Goal: Communication & Community: Answer question/provide support

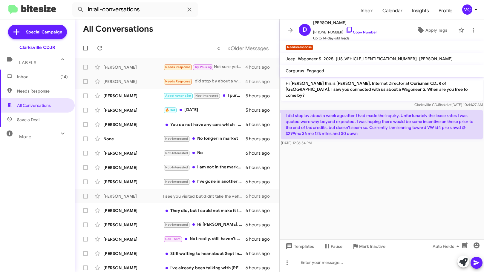
click at [410, 189] on cdk-virtual-scroll-viewport "Hi [PERSON_NAME] this is [PERSON_NAME], Internet Director at Ourisman CDJR of […" at bounding box center [381, 158] width 204 height 163
click at [378, 233] on cdk-virtual-scroll-viewport "Hi [PERSON_NAME] this is [PERSON_NAME], Internet Director at Ourisman CDJR of […" at bounding box center [381, 158] width 204 height 163
drag, startPoint x: 366, startPoint y: 186, endPoint x: 365, endPoint y: 140, distance: 45.7
click at [368, 186] on cdk-virtual-scroll-viewport "Hi [PERSON_NAME] this is [PERSON_NAME], Internet Director at Ourisman CDJR of […" at bounding box center [381, 158] width 204 height 163
click at [346, 93] on p "Hi [PERSON_NAME] this is [PERSON_NAME], Internet Director at Ourisman CDJR of […" at bounding box center [382, 89] width 202 height 23
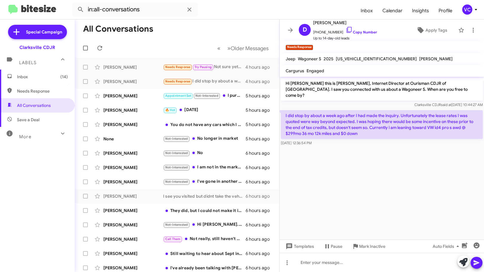
click at [405, 199] on cdk-virtual-scroll-viewport "Hi [PERSON_NAME] this is [PERSON_NAME], Internet Director at Ourisman CDJR of […" at bounding box center [381, 158] width 204 height 163
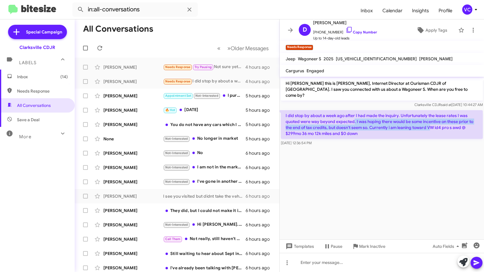
drag, startPoint x: 354, startPoint y: 117, endPoint x: 442, endPoint y: 119, distance: 88.7
click at [439, 119] on p "I did stop by about a week ago after I had made the inquiry. Unfortunately the …" at bounding box center [382, 124] width 202 height 29
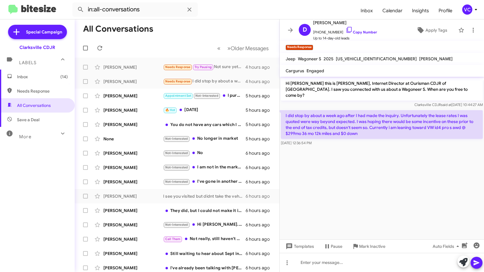
click at [442, 162] on cdk-virtual-scroll-viewport "Hi [PERSON_NAME] this is [PERSON_NAME], Internet Director at Ourisman CDJR of […" at bounding box center [381, 158] width 204 height 163
drag, startPoint x: 439, startPoint y: 166, endPoint x: 419, endPoint y: 167, distance: 19.4
click at [438, 167] on cdk-virtual-scroll-viewport "Hi [PERSON_NAME] this is [PERSON_NAME], Internet Director at Ourisman CDJR of […" at bounding box center [381, 158] width 204 height 163
click at [355, 31] on link "Copy Number" at bounding box center [360, 32] width 31 height 4
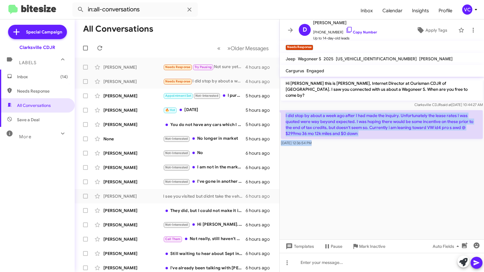
drag, startPoint x: 285, startPoint y: 110, endPoint x: 371, endPoint y: 143, distance: 92.3
click at [371, 143] on cdk-virtual-scroll-viewport "Hi [PERSON_NAME] this is [PERSON_NAME], Internet Director at Ourisman CDJR of […" at bounding box center [381, 158] width 204 height 163
copy div "I did stop by about a week ago after I had made the inquiry. Unfortunately the …"
drag, startPoint x: 339, startPoint y: 239, endPoint x: 343, endPoint y: 258, distance: 19.1
click at [340, 239] on mat-tooltip-component "Pause Conversation" at bounding box center [328, 232] width 41 height 18
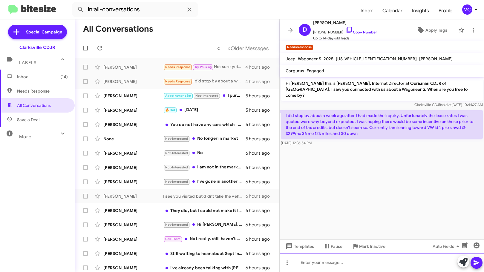
click at [348, 267] on div at bounding box center [381, 262] width 204 height 19
click at [479, 258] on span at bounding box center [476, 263] width 7 height 12
click at [405, 188] on cdk-virtual-scroll-viewport "Hi [PERSON_NAME] this is [PERSON_NAME], Internet Director at Ourisman CDJR of […" at bounding box center [381, 158] width 204 height 163
click at [132, 96] on div "[PERSON_NAME]" at bounding box center [133, 96] width 60 height 6
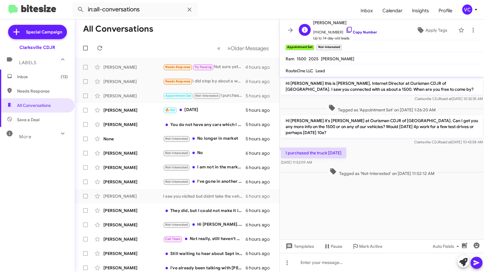
click at [366, 31] on link "Copy Number" at bounding box center [360, 32] width 31 height 4
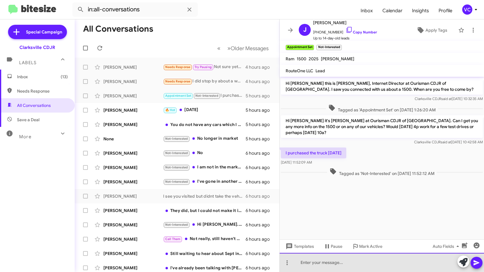
click at [325, 269] on div at bounding box center [381, 262] width 204 height 19
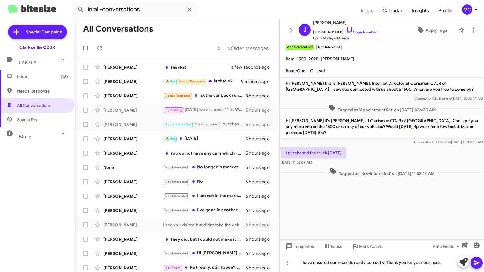
drag, startPoint x: 431, startPoint y: 180, endPoint x: 445, endPoint y: 196, distance: 21.0
click at [431, 181] on cdk-virtual-scroll-viewport "Hi [PERSON_NAME] this is [PERSON_NAME], Internet Director at Ourisman CDJR of […" at bounding box center [381, 158] width 204 height 163
click at [472, 264] on button at bounding box center [476, 263] width 12 height 12
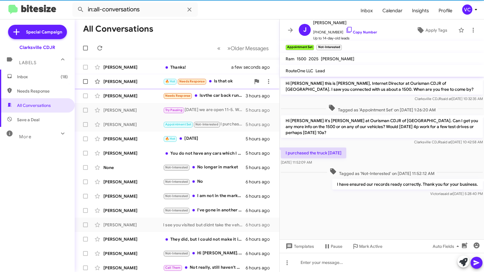
click at [134, 79] on div "[PERSON_NAME]" at bounding box center [133, 82] width 60 height 6
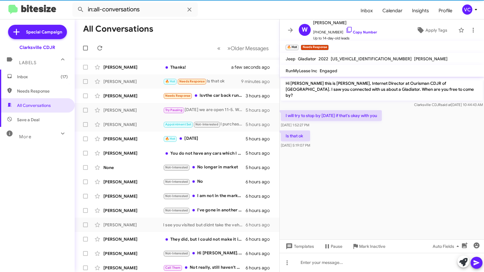
drag, startPoint x: 379, startPoint y: 180, endPoint x: 377, endPoint y: 125, distance: 55.6
click at [380, 177] on cdk-virtual-scroll-viewport "Hi [PERSON_NAME] this is [PERSON_NAME], Internet Director at Ourisman CDJR of […" at bounding box center [381, 158] width 204 height 163
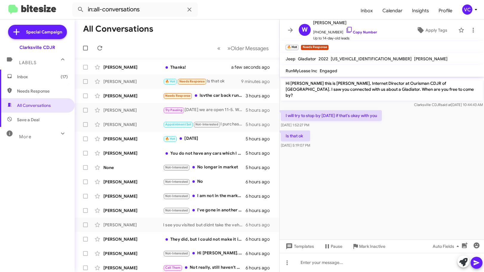
drag, startPoint x: 407, startPoint y: 161, endPoint x: 408, endPoint y: 165, distance: 4.0
click at [408, 164] on cdk-virtual-scroll-viewport "Hi [PERSON_NAME] this is [PERSON_NAME], Internet Director at Ourisman CDJR of […" at bounding box center [381, 158] width 204 height 163
click at [395, 172] on cdk-virtual-scroll-viewport "Hi [PERSON_NAME] this is [PERSON_NAME], Internet Director at Ourisman CDJR of […" at bounding box center [381, 158] width 204 height 163
click at [328, 266] on div at bounding box center [381, 262] width 204 height 19
click at [478, 264] on icon at bounding box center [476, 262] width 7 height 7
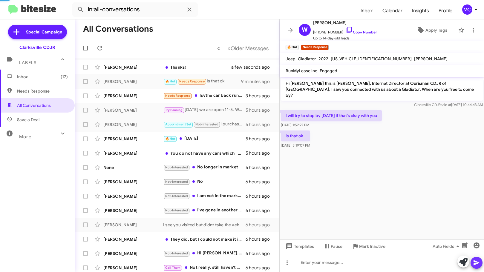
drag, startPoint x: 412, startPoint y: 199, endPoint x: 407, endPoint y: 199, distance: 4.8
click at [411, 199] on cdk-virtual-scroll-viewport "Hi [PERSON_NAME] this is [PERSON_NAME], Internet Director at Ourisman CDJR of […" at bounding box center [381, 158] width 204 height 163
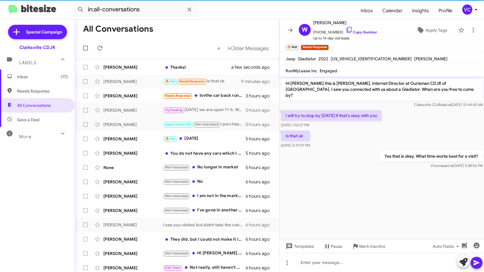
click at [358, 196] on cdk-virtual-scroll-viewport "Hi [PERSON_NAME] this is [PERSON_NAME], Internet Director at Ourisman CDJR of […" at bounding box center [381, 158] width 204 height 163
click at [358, 191] on cdk-virtual-scroll-viewport "Hi [PERSON_NAME] this is [PERSON_NAME], Internet Director at Ourisman CDJR of […" at bounding box center [381, 158] width 204 height 163
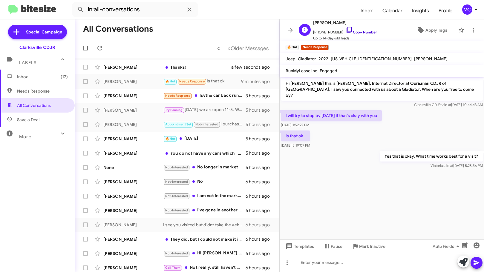
click at [361, 33] on link "Copy Number" at bounding box center [360, 32] width 31 height 4
click at [363, 196] on cdk-virtual-scroll-viewport "Hi [PERSON_NAME] this is [PERSON_NAME], Internet Director at Ourisman CDJR of […" at bounding box center [381, 158] width 204 height 163
click at [384, 129] on div "Is that ok [DATE] 5:19:07 PM" at bounding box center [381, 139] width 204 height 20
click at [367, 180] on cdk-virtual-scroll-viewport "Hi [PERSON_NAME] this is [PERSON_NAME], Internet Director at Ourisman CDJR of […" at bounding box center [381, 158] width 204 height 163
click at [375, 191] on cdk-virtual-scroll-viewport "Hi [PERSON_NAME] this is [PERSON_NAME], Internet Director at Ourisman CDJR of […" at bounding box center [381, 158] width 204 height 163
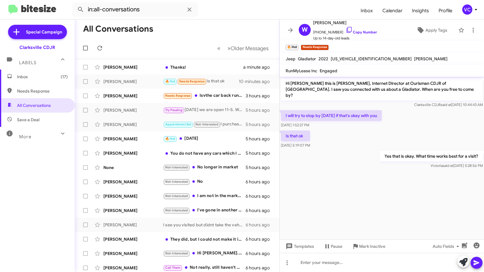
click at [375, 191] on cdk-virtual-scroll-viewport "Hi [PERSON_NAME] this is [PERSON_NAME], Internet Director at Ourisman CDJR of […" at bounding box center [381, 158] width 204 height 163
click at [398, 129] on div "Is that ok [DATE] 5:19:07 PM" at bounding box center [381, 139] width 204 height 20
click at [388, 192] on cdk-virtual-scroll-viewport "Hi [PERSON_NAME] this is [PERSON_NAME], Internet Director at Ourisman CDJR of […" at bounding box center [381, 158] width 204 height 163
click at [377, 202] on cdk-virtual-scroll-viewport "Hi [PERSON_NAME] this is [PERSON_NAME], Internet Director at Ourisman CDJR of […" at bounding box center [381, 158] width 204 height 163
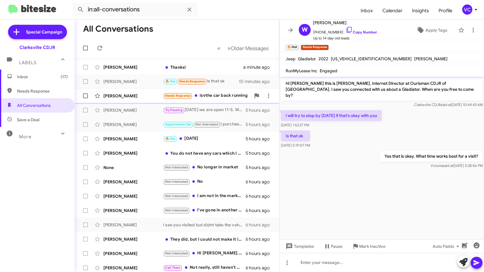
click at [142, 97] on div "[PERSON_NAME]" at bounding box center [133, 96] width 60 height 6
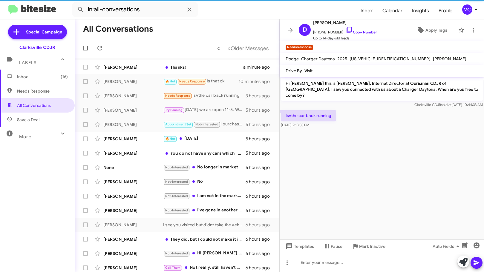
click at [394, 168] on cdk-virtual-scroll-viewport "Hi [PERSON_NAME] this is [PERSON_NAME], Internet Director at Ourisman CDJR of […" at bounding box center [381, 158] width 204 height 163
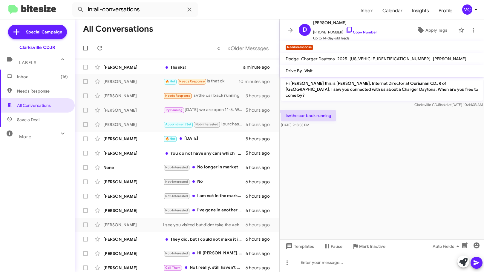
click at [448, 140] on cdk-virtual-scroll-viewport "Hi [PERSON_NAME] this is [PERSON_NAME], Internet Director at Ourisman CDJR of […" at bounding box center [381, 158] width 204 height 163
click at [433, 164] on cdk-virtual-scroll-viewport "Hi [PERSON_NAME] this is [PERSON_NAME], Internet Director at Ourisman CDJR of […" at bounding box center [381, 158] width 204 height 163
click at [434, 166] on cdk-virtual-scroll-viewport "Hi [PERSON_NAME] this is [PERSON_NAME], Internet Director at Ourisman CDJR of […" at bounding box center [381, 158] width 204 height 163
click at [435, 166] on cdk-virtual-scroll-viewport "Hi [PERSON_NAME] this is [PERSON_NAME], Internet Director at Ourisman CDJR of […" at bounding box center [381, 158] width 204 height 163
click at [429, 167] on cdk-virtual-scroll-viewport "Hi [PERSON_NAME] this is [PERSON_NAME], Internet Director at Ourisman CDJR of […" at bounding box center [381, 158] width 204 height 163
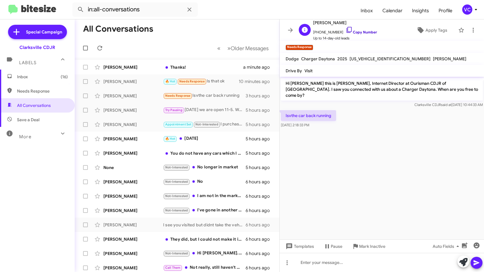
click at [365, 33] on link "Copy Number" at bounding box center [360, 32] width 31 height 4
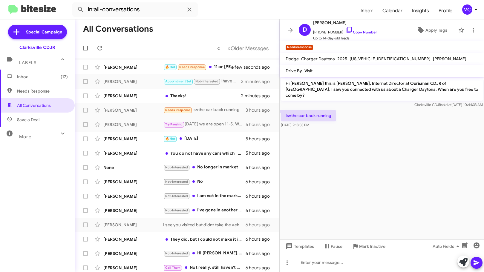
click at [371, 195] on cdk-virtual-scroll-viewport "Hi [PERSON_NAME] this is [PERSON_NAME], Internet Director at Ourisman CDJR of […" at bounding box center [381, 158] width 204 height 163
click at [345, 266] on div at bounding box center [381, 262] width 204 height 19
click at [340, 267] on div "let me check?" at bounding box center [381, 262] width 204 height 19
click at [476, 264] on icon at bounding box center [476, 262] width 6 height 5
click at [155, 62] on div "[PERSON_NAME] 🔥 Hot Needs Response 11 or [PERSON_NAME] around there a few secon…" at bounding box center [176, 67] width 195 height 12
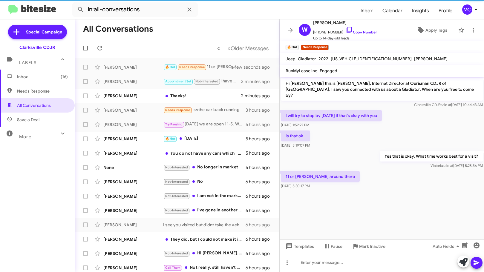
click at [415, 204] on cdk-virtual-scroll-viewport "Hi [PERSON_NAME] this is [PERSON_NAME], Internet Director at Ourisman CDJR of […" at bounding box center [381, 158] width 204 height 163
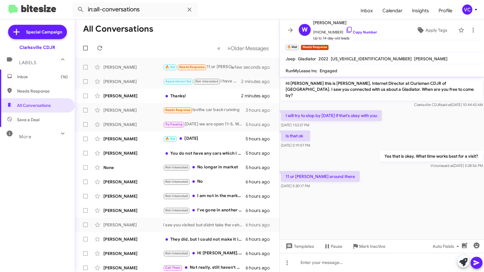
drag, startPoint x: 405, startPoint y: 116, endPoint x: 413, endPoint y: 132, distance: 17.9
click at [405, 115] on div "I will try to stop by [DATE] if that's okay with you [DATE] 1:52:27 PM" at bounding box center [381, 119] width 204 height 20
click at [405, 202] on cdk-virtual-scroll-viewport "Hi [PERSON_NAME] this is [PERSON_NAME], Internet Director at Ourisman CDJR of […" at bounding box center [381, 158] width 204 height 163
click at [411, 202] on cdk-virtual-scroll-viewport "Hi [PERSON_NAME] this is [PERSON_NAME], Internet Director at Ourisman CDJR of […" at bounding box center [381, 158] width 204 height 163
click at [351, 267] on div at bounding box center [381, 262] width 204 height 19
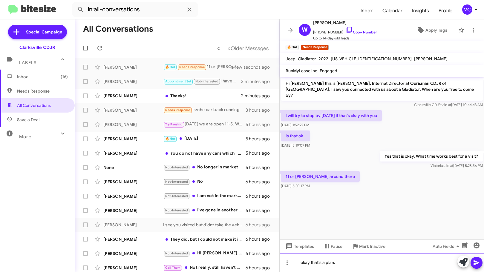
click at [362, 263] on div "okay that's a plan." at bounding box center [381, 262] width 204 height 19
click at [479, 260] on icon at bounding box center [476, 262] width 7 height 7
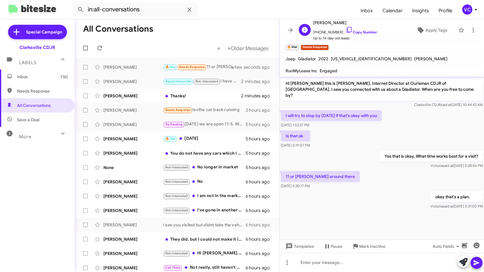
click at [373, 29] on span "[PHONE_NUMBER] Copy Number" at bounding box center [345, 30] width 64 height 9
click at [371, 31] on link "Copy Number" at bounding box center [360, 32] width 31 height 4
click at [368, 173] on div "11 or [PERSON_NAME] around there [DATE] 5:30:17 PM" at bounding box center [381, 180] width 204 height 20
click at [368, 156] on div "Yes that is okay. What time works best for a visit? [PERSON_NAME] said at [DATE…" at bounding box center [381, 160] width 204 height 20
click at [368, 157] on div "Yes that is okay. What time works best for a visit? [PERSON_NAME] said at [DATE…" at bounding box center [381, 160] width 204 height 20
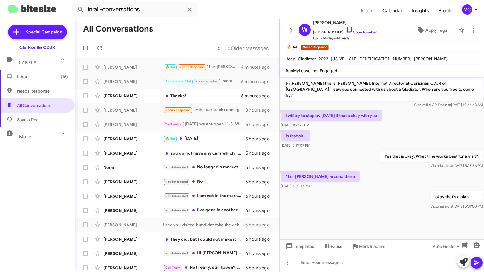
click at [360, 170] on div "11 or [PERSON_NAME] around there [DATE] 5:30:17 PM" at bounding box center [381, 180] width 204 height 20
click at [361, 192] on div "okay that's a plan. [PERSON_NAME] said at [DATE] 5:31:00 PM" at bounding box center [381, 200] width 204 height 20
click at [122, 98] on div "[PERSON_NAME]" at bounding box center [133, 96] width 60 height 6
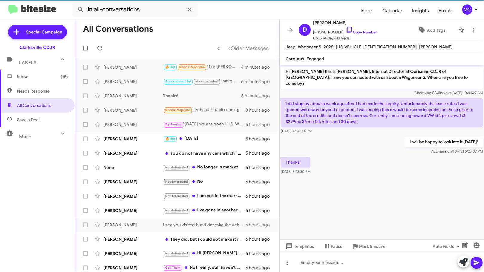
click at [380, 196] on cdk-virtual-scroll-viewport "Hi [PERSON_NAME] this is [PERSON_NAME], Internet Director at Ourisman CDJR of […" at bounding box center [381, 152] width 204 height 175
click at [380, 170] on div "Thanks! [DATE] 5:28:30 PM" at bounding box center [381, 166] width 204 height 20
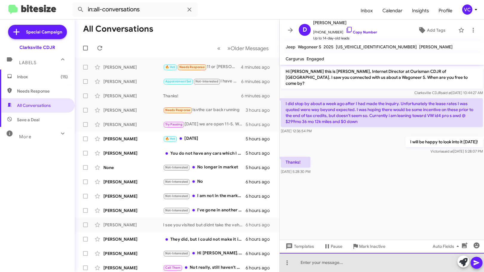
click at [346, 269] on div at bounding box center [381, 262] width 204 height 19
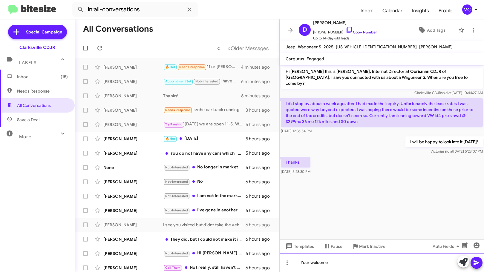
click at [306, 265] on div "Your welcome" at bounding box center [381, 262] width 204 height 19
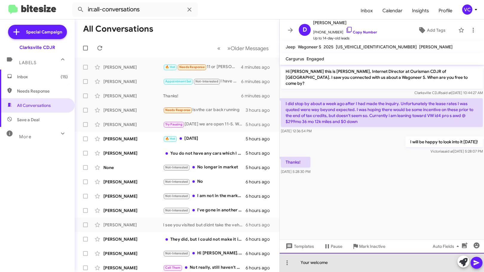
click at [307, 260] on div "Your welcome" at bounding box center [381, 262] width 204 height 19
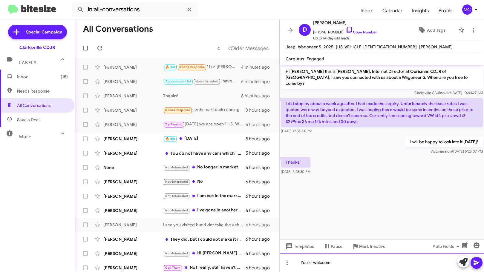
click at [310, 264] on div "You'rr welcome" at bounding box center [381, 262] width 204 height 19
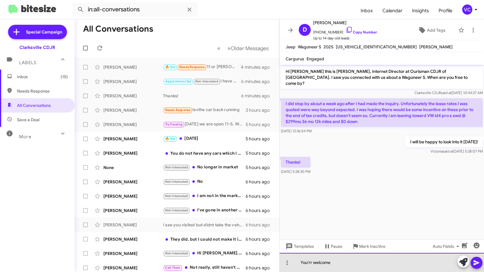
click at [311, 264] on div "You'rr welcome" at bounding box center [381, 262] width 204 height 19
click at [362, 266] on div "You're welcome" at bounding box center [381, 262] width 204 height 19
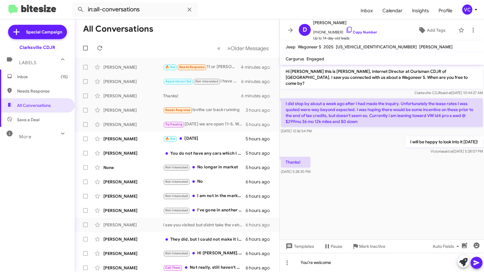
click at [476, 264] on icon at bounding box center [476, 262] width 6 height 5
click at [133, 137] on div "[PERSON_NAME]" at bounding box center [133, 139] width 60 height 6
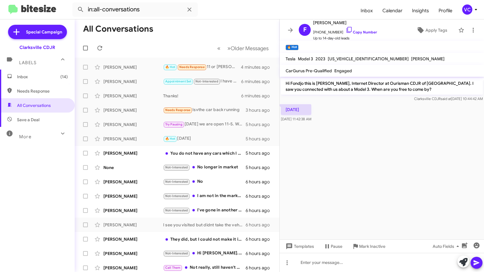
click at [434, 154] on cdk-virtual-scroll-viewport "Hi Fondjo this is [PERSON_NAME], Internet Director at Ourisman CDJR of [GEOGRAP…" at bounding box center [381, 158] width 204 height 163
click at [435, 153] on cdk-virtual-scroll-viewport "Hi Fondjo this is [PERSON_NAME], Internet Director at Ourisman CDJR of [GEOGRAP…" at bounding box center [381, 158] width 204 height 163
click at [402, 127] on cdk-virtual-scroll-viewport "Hi Fondjo this is [PERSON_NAME], Internet Director at Ourisman CDJR of [GEOGRAP…" at bounding box center [381, 158] width 204 height 163
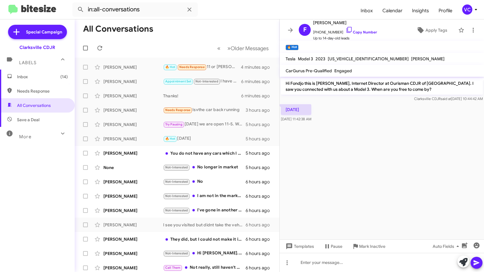
drag, startPoint x: 394, startPoint y: 112, endPoint x: 391, endPoint y: 179, distance: 66.9
click at [394, 119] on div "[DATE] [DATE] 11:42:38 AM" at bounding box center [381, 113] width 204 height 20
click at [371, 264] on div at bounding box center [381, 262] width 204 height 19
click at [387, 161] on cdk-virtual-scroll-viewport "Hi Fondjo this is [PERSON_NAME], Internet Director at Ourisman CDJR of [GEOGRAP…" at bounding box center [381, 158] width 204 height 163
click at [422, 265] on div "Are you still planning on coming past here [DATE]?" at bounding box center [381, 262] width 204 height 19
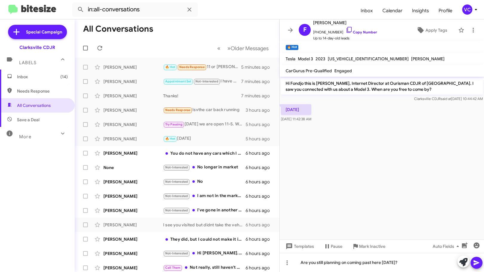
click at [482, 260] on button at bounding box center [476, 263] width 12 height 12
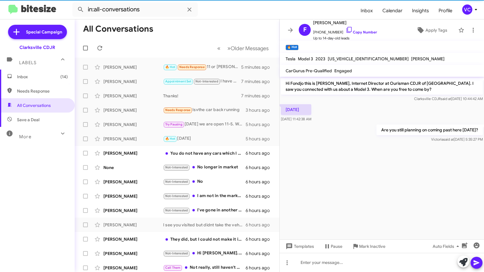
click at [390, 176] on cdk-virtual-scroll-viewport "Hi Fondjo this is [PERSON_NAME], Internet Director at Ourisman CDJR of [GEOGRAP…" at bounding box center [381, 158] width 204 height 163
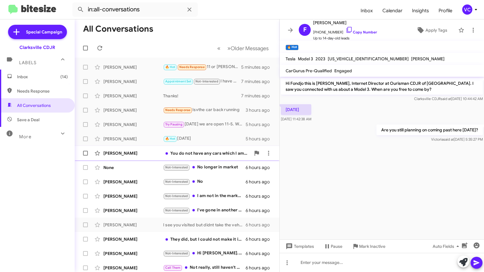
click at [132, 152] on div "[PERSON_NAME]" at bounding box center [133, 153] width 60 height 6
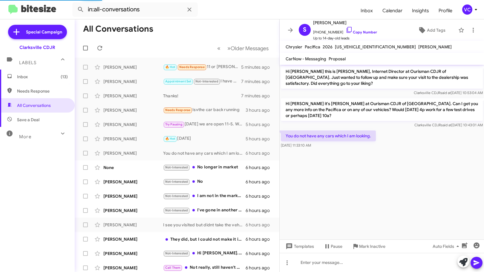
click at [420, 182] on cdk-virtual-scroll-viewport "Hi [PERSON_NAME] this is [PERSON_NAME], Internet Director at Ourisman CDJR of […" at bounding box center [381, 152] width 204 height 175
click at [436, 143] on div "You do not have any cars which I am looking. [DATE] 11:33:10 AM" at bounding box center [381, 139] width 204 height 20
click at [368, 31] on link "Copy Number" at bounding box center [360, 32] width 31 height 4
click at [361, 182] on cdk-virtual-scroll-viewport "Hi [PERSON_NAME] this is [PERSON_NAME], Internet Director at Ourisman CDJR of […" at bounding box center [381, 152] width 204 height 175
click at [357, 192] on cdk-virtual-scroll-viewport "Hi [PERSON_NAME] this is [PERSON_NAME], Internet Director at Ourisman CDJR of […" at bounding box center [381, 152] width 204 height 175
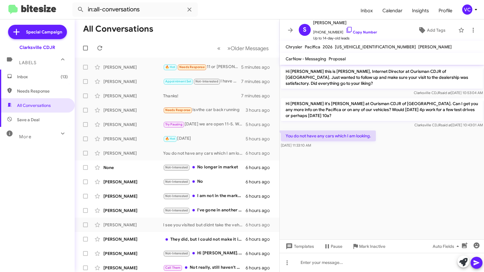
click at [289, 125] on div "Clarksville CDJR said at [DATE] 10:43:01 AM" at bounding box center [382, 125] width 202 height 6
drag, startPoint x: 282, startPoint y: 134, endPoint x: 352, endPoint y: 146, distance: 70.8
click at [352, 146] on div "You do not have any cars which I am looking. [DATE] 11:33:10 AM" at bounding box center [328, 139] width 95 height 18
copy div "You do not have any cars which I am looking. [DATE] 11:33:10 AM"
click at [358, 32] on link "Copy Number" at bounding box center [360, 32] width 31 height 4
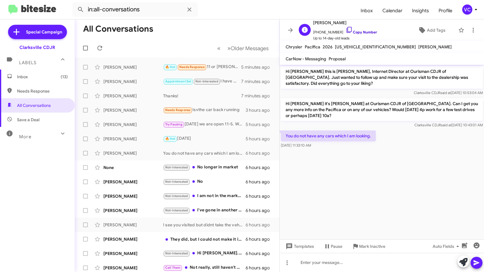
copy div "You do not have any cars which I am looking. [DATE] 11:33:10 AM"
click at [312, 269] on div at bounding box center [381, 262] width 204 height 19
drag, startPoint x: 397, startPoint y: 261, endPoint x: 399, endPoint y: 265, distance: 3.8
click at [397, 262] on div "you aren't shopping for a Chrysler Pacifica?" at bounding box center [381, 262] width 204 height 19
click at [471, 265] on button at bounding box center [476, 263] width 12 height 12
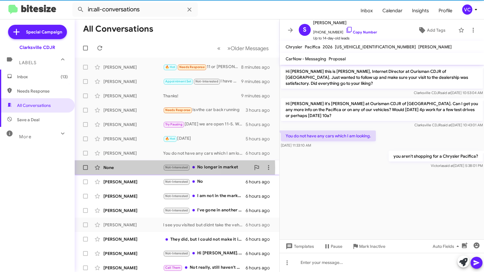
click at [134, 168] on div "None" at bounding box center [133, 168] width 60 height 6
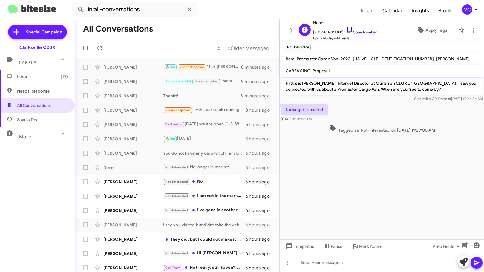
click at [371, 33] on link "Copy Number" at bounding box center [360, 32] width 31 height 4
drag, startPoint x: 334, startPoint y: 173, endPoint x: 307, endPoint y: 140, distance: 42.9
click at [334, 173] on cdk-virtual-scroll-viewport "Hi this is [PERSON_NAME], Internet Director at Ourisman CDJR of [GEOGRAPHIC_DAT…" at bounding box center [381, 158] width 204 height 163
click at [309, 85] on p "Hi this is [PERSON_NAME], Internet Director at Ourisman CDJR of [GEOGRAPHIC_DAT…" at bounding box center [382, 86] width 202 height 17
drag, startPoint x: 282, startPoint y: 102, endPoint x: 323, endPoint y: 121, distance: 45.1
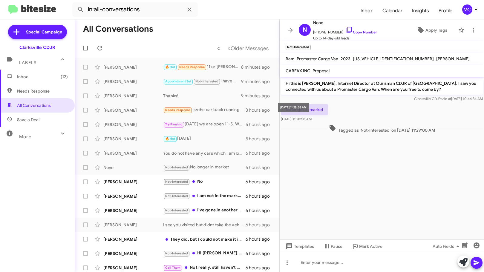
click at [323, 121] on div "Hi this is [PERSON_NAME], Internet Director at Ourisman CDJR of [GEOGRAPHIC_DAT…" at bounding box center [381, 106] width 204 height 58
click at [371, 110] on div "No longer in market [DATE] 11:28:58 AM" at bounding box center [381, 113] width 204 height 20
drag, startPoint x: 285, startPoint y: 109, endPoint x: 337, endPoint y: 120, distance: 52.1
click at [337, 120] on div "No longer in market [DATE] 11:28:58 AM" at bounding box center [381, 113] width 204 height 20
copy div "No longer in market [DATE] 11:28:58 AM"
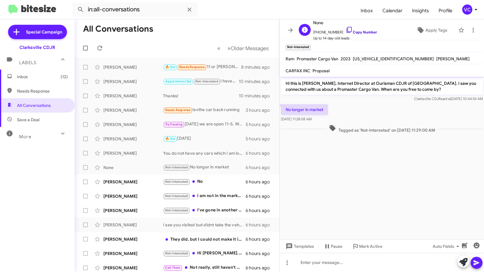
click at [346, 31] on icon at bounding box center [348, 29] width 7 height 7
copy div "No longer in market [DATE] 11:28:58 AM"
click at [352, 182] on cdk-virtual-scroll-viewport "Hi this is [PERSON_NAME], Internet Director at Ourisman CDJR of [GEOGRAPHIC_DAT…" at bounding box center [381, 158] width 204 height 163
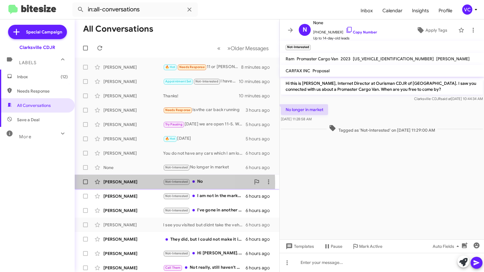
click at [141, 183] on div "[PERSON_NAME]" at bounding box center [133, 182] width 60 height 6
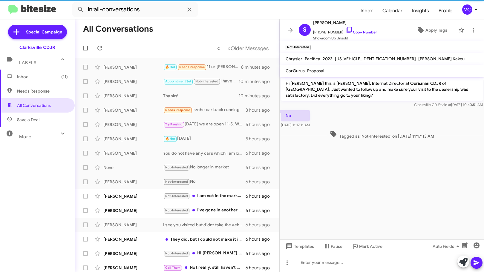
click at [402, 195] on cdk-virtual-scroll-viewport "Hi [PERSON_NAME] this is [PERSON_NAME], Internet Director at Ourisman CDJR of […" at bounding box center [381, 158] width 204 height 163
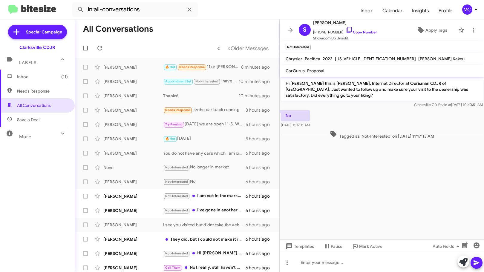
click at [386, 101] on div "Hi [PERSON_NAME] this is [PERSON_NAME], Internet Director at Ourisman CDJR of […" at bounding box center [382, 93] width 202 height 30
click at [387, 202] on cdk-virtual-scroll-viewport "Hi [PERSON_NAME] this is [PERSON_NAME], Internet Director at Ourisman CDJR of […" at bounding box center [381, 158] width 204 height 163
drag, startPoint x: 316, startPoint y: 243, endPoint x: 297, endPoint y: 264, distance: 28.1
click at [296, 260] on div "Hi [PERSON_NAME] this is [PERSON_NAME], Internet Director at Ourisman CDJR of […" at bounding box center [381, 174] width 204 height 195
click at [332, 261] on div at bounding box center [381, 262] width 204 height 19
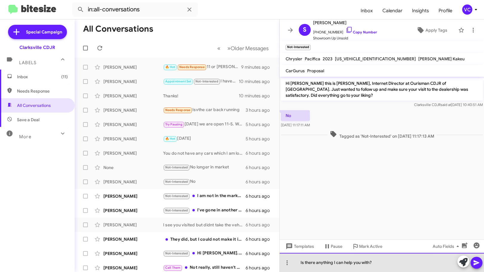
click at [396, 263] on div "Is there anything I can help you with?" at bounding box center [381, 262] width 204 height 19
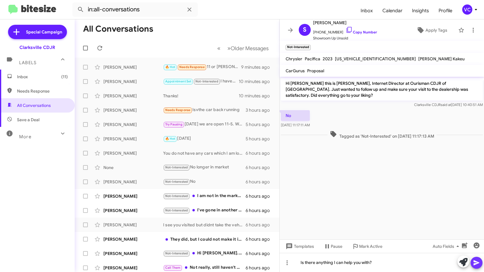
click at [473, 262] on icon at bounding box center [476, 262] width 7 height 7
drag, startPoint x: 359, startPoint y: 205, endPoint x: 365, endPoint y: 185, distance: 20.8
click at [359, 204] on cdk-virtual-scroll-viewport "Hi [PERSON_NAME] this is [PERSON_NAME], Internet Director at Ourisman CDJR of […" at bounding box center [381, 158] width 204 height 163
click at [368, 122] on div "No [DATE] 11:17:11 AM" at bounding box center [381, 119] width 204 height 20
click at [154, 37] on mat-toolbar-row "All Conversations" at bounding box center [177, 28] width 205 height 19
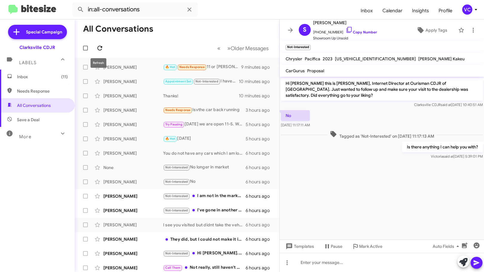
click at [101, 47] on icon at bounding box center [99, 48] width 5 height 5
click at [171, 37] on mat-toolbar-row "All Conversations" at bounding box center [177, 28] width 205 height 19
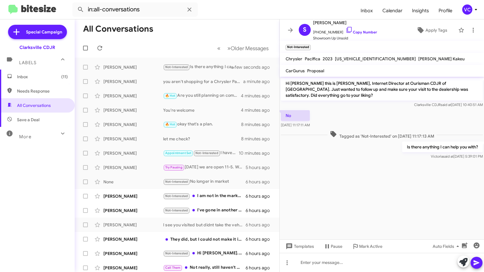
click at [362, 200] on cdk-virtual-scroll-viewport "Hi [PERSON_NAME] this is [PERSON_NAME], Internet Director at Ourisman CDJR of […" at bounding box center [381, 158] width 204 height 163
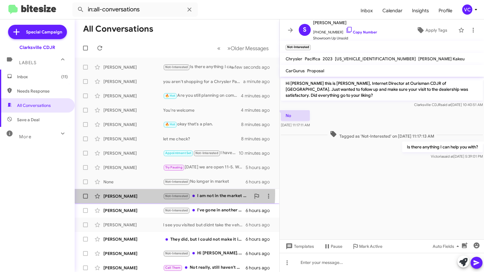
click at [150, 195] on div "[PERSON_NAME]" at bounding box center [133, 196] width 60 height 6
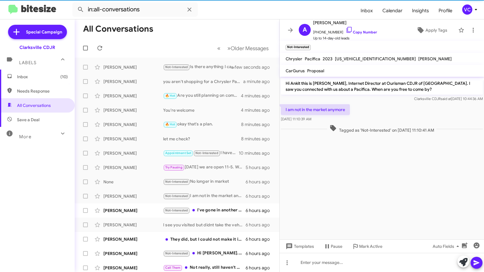
click at [408, 184] on cdk-virtual-scroll-viewport "Hi Ankit this is [PERSON_NAME], Internet Director at Ourisman CDJR of [GEOGRAPH…" at bounding box center [381, 158] width 204 height 163
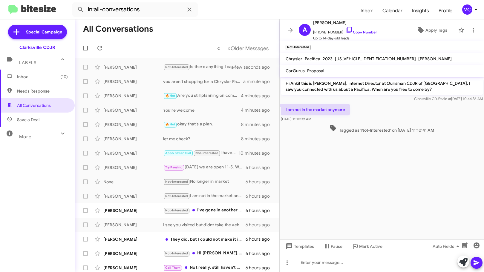
drag, startPoint x: 402, startPoint y: 115, endPoint x: 378, endPoint y: 53, distance: 66.5
click at [402, 113] on div "I am not in the market anymore [DATE] 11:10:39 AM" at bounding box center [381, 113] width 204 height 20
click at [365, 33] on link "Copy Number" at bounding box center [360, 32] width 31 height 4
copy div "[DATE] 11:10:39 AM"
click at [285, 96] on div "Hi Ankit this is [PERSON_NAME], Internet Director at Ourisman CDJR of [GEOGRAPH…" at bounding box center [382, 90] width 202 height 24
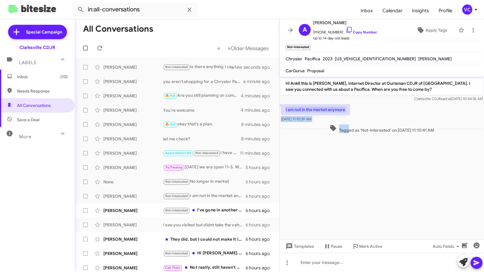
drag, startPoint x: 280, startPoint y: 110, endPoint x: 341, endPoint y: 125, distance: 62.1
click at [341, 125] on div "Hi Ankit this is [PERSON_NAME], Internet Director at Ourisman CDJR of [GEOGRAPH…" at bounding box center [381, 106] width 204 height 58
click at [340, 110] on p "I am not in the market anymore" at bounding box center [315, 109] width 69 height 11
click at [362, 105] on div "I am not in the market anymore [DATE] 11:10:39 AM" at bounding box center [381, 113] width 204 height 20
drag, startPoint x: 285, startPoint y: 106, endPoint x: 324, endPoint y: 119, distance: 40.5
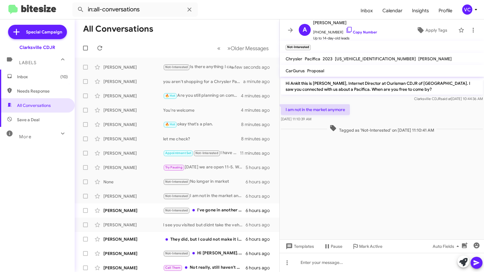
click at [324, 119] on div "I am not in the market anymore [DATE] 11:10:39 AM" at bounding box center [315, 113] width 69 height 18
copy div "I am not in the market anymore [DATE] 11:10:39 AM"
drag, startPoint x: 342, startPoint y: 211, endPoint x: 377, endPoint y: 123, distance: 94.3
click at [344, 211] on cdk-virtual-scroll-viewport "Hi Ankit this is [PERSON_NAME], Internet Director at Ourisman CDJR of [GEOGRAPH…" at bounding box center [381, 158] width 204 height 163
click at [376, 119] on div "I am not in the market anymore [DATE] 11:10:39 AM" at bounding box center [381, 113] width 204 height 20
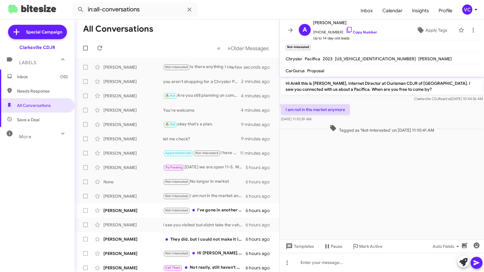
click at [371, 199] on cdk-virtual-scroll-viewport "Hi Ankit this is [PERSON_NAME], Internet Director at Ourisman CDJR of [GEOGRAPH…" at bounding box center [381, 158] width 204 height 163
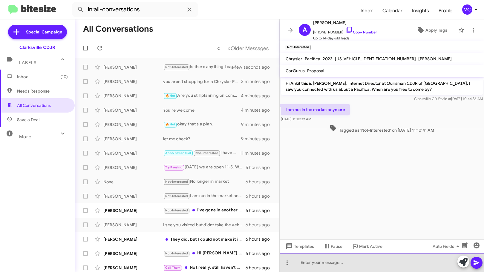
click at [339, 261] on div at bounding box center [381, 262] width 204 height 19
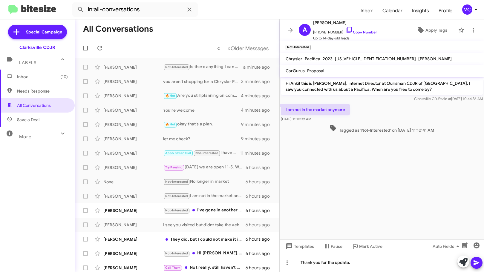
click at [476, 264] on icon at bounding box center [476, 262] width 6 height 5
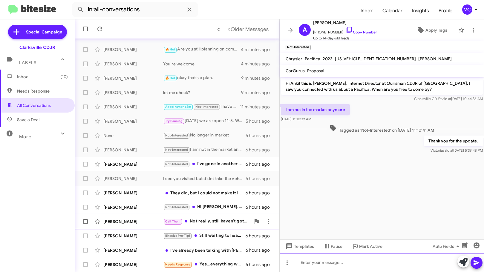
scroll to position [75, 0]
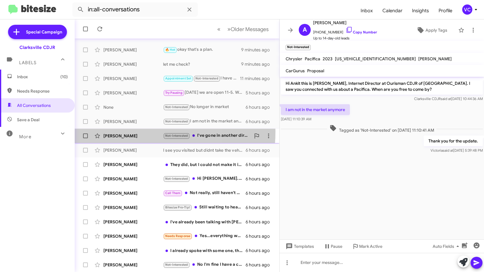
click at [135, 131] on div "[PERSON_NAME] Not-Interested I've gone in another direction. Thanks for you hel…" at bounding box center [176, 136] width 195 height 12
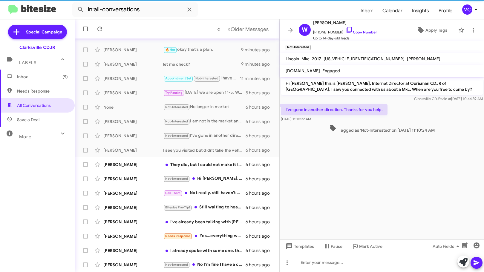
click at [404, 201] on cdk-virtual-scroll-viewport "Hi [PERSON_NAME] this is [PERSON_NAME], Internet Director at Ourisman CDJR of […" at bounding box center [381, 158] width 204 height 163
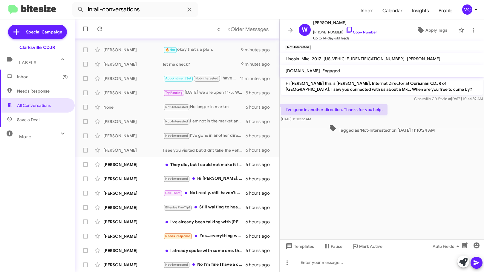
click at [403, 115] on div "I've gone in another direction. Thanks for you help. [DATE] 11:10:22 AM" at bounding box center [381, 113] width 204 height 20
click at [352, 31] on link "Copy Number" at bounding box center [360, 32] width 31 height 4
drag, startPoint x: 282, startPoint y: 107, endPoint x: 336, endPoint y: 119, distance: 55.1
click at [336, 119] on div "I've gone in another direction. Thanks for you help. [DATE] 11:10:22 AM" at bounding box center [334, 113] width 107 height 18
copy div "I've gone in another direction. Thanks for you help. [DATE] 11:10:22 AM"
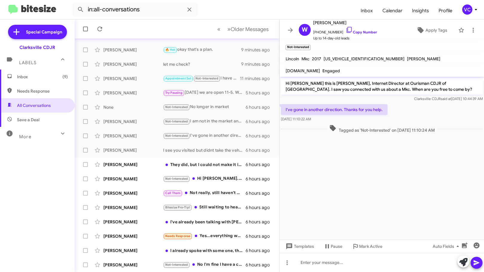
click at [393, 218] on cdk-virtual-scroll-viewport "Hi [PERSON_NAME] this is [PERSON_NAME], Internet Director at Ourisman CDJR of […" at bounding box center [381, 158] width 204 height 163
click at [346, 265] on div at bounding box center [381, 262] width 204 height 19
click at [479, 261] on icon at bounding box center [476, 262] width 7 height 7
click at [405, 199] on cdk-virtual-scroll-viewport "Hi [PERSON_NAME] this is [PERSON_NAME], Internet Director at Ourisman CDJR of […" at bounding box center [381, 158] width 204 height 163
click at [152, 165] on div "[PERSON_NAME]" at bounding box center [133, 165] width 60 height 6
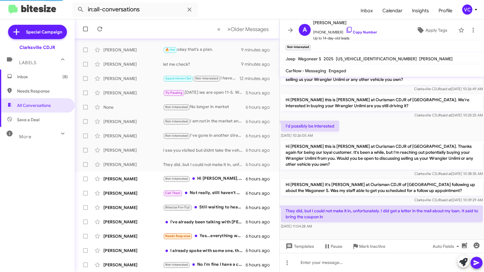
scroll to position [16, 0]
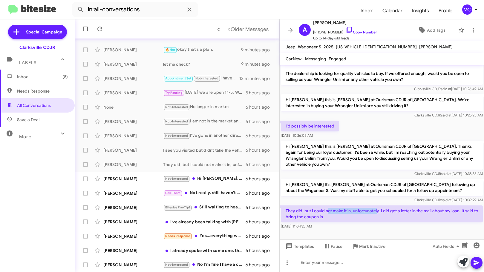
drag, startPoint x: 342, startPoint y: 212, endPoint x: 395, endPoint y: 213, distance: 53.5
click at [393, 212] on p "They did, but I could not make it in, unfortunately. I did get a letter in the …" at bounding box center [382, 213] width 202 height 17
click at [412, 224] on div "[DATE] 11:04:28 AM" at bounding box center [382, 226] width 202 height 6
drag, startPoint x: 394, startPoint y: 211, endPoint x: 438, endPoint y: 211, distance: 43.6
click at [434, 211] on p "They did, but I could not make it in, unfortunately. I did get a letter in the …" at bounding box center [382, 213] width 202 height 17
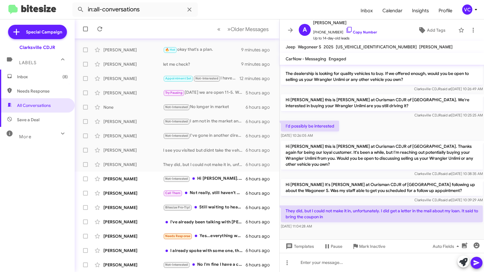
click at [452, 215] on p "They did, but I could not make it in, unfortunately. I did get a letter in the …" at bounding box center [382, 213] width 202 height 17
drag, startPoint x: 295, startPoint y: 218, endPoint x: 367, endPoint y: 223, distance: 72.4
click at [367, 223] on div "They did, but I could not make it in, unfortunately. I did get a letter in the …" at bounding box center [382, 217] width 202 height 24
click at [376, 228] on div "[DATE] 11:04:28 AM" at bounding box center [382, 226] width 202 height 6
click at [382, 233] on div at bounding box center [381, 235] width 204 height 9
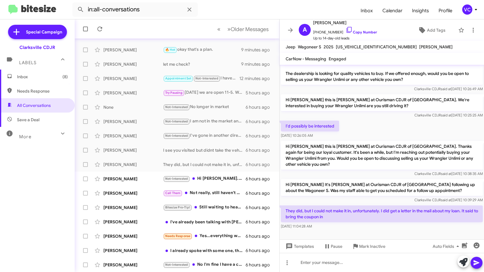
click at [375, 182] on p "Hi [PERSON_NAME] It's [PERSON_NAME] at Ourisman CDJR of [GEOGRAPHIC_DATA] follo…" at bounding box center [382, 187] width 202 height 17
click at [371, 33] on link "Copy Number" at bounding box center [360, 32] width 31 height 4
click at [348, 267] on div at bounding box center [381, 262] width 204 height 19
click at [477, 263] on icon at bounding box center [476, 262] width 7 height 7
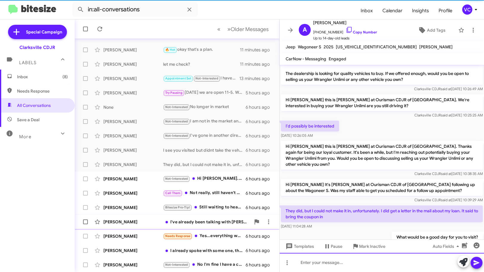
scroll to position [38, 0]
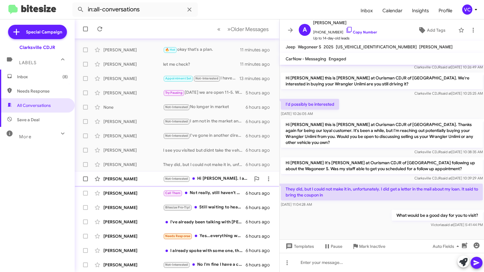
click at [153, 180] on div "[PERSON_NAME]" at bounding box center [133, 179] width 60 height 6
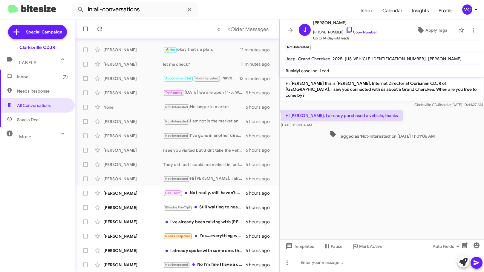
click at [369, 191] on cdk-virtual-scroll-viewport "Hi [PERSON_NAME] this is [PERSON_NAME], Internet Director at Ourisman CDJR of […" at bounding box center [381, 158] width 204 height 163
click at [431, 109] on div "Hi [PERSON_NAME]. I already purchased a vehicle, thanks [DATE] 11:01:04 AM" at bounding box center [381, 119] width 204 height 20
click at [358, 31] on link "Copy Number" at bounding box center [360, 32] width 31 height 4
click at [305, 176] on cdk-virtual-scroll-viewport "Hi [PERSON_NAME] this is [PERSON_NAME], Internet Director at Ourisman CDJR of […" at bounding box center [381, 158] width 204 height 163
drag, startPoint x: 284, startPoint y: 112, endPoint x: 331, endPoint y: 121, distance: 48.4
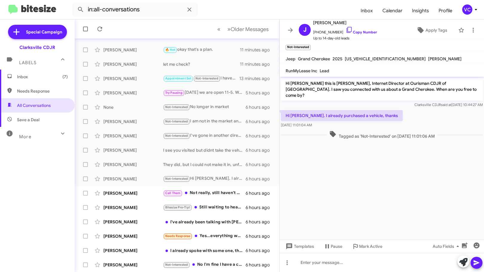
click at [331, 121] on div "Hi [PERSON_NAME]. I already purchased a vehicle, thanks [DATE] 11:01:04 AM" at bounding box center [342, 119] width 122 height 18
copy div "Hi [PERSON_NAME]. I already purchased a vehicle, thanks [DATE] 11:01:04 AM"
drag, startPoint x: 346, startPoint y: 206, endPoint x: 358, endPoint y: 187, distance: 22.4
click at [346, 205] on cdk-virtual-scroll-viewport "Hi [PERSON_NAME] this is [PERSON_NAME], Internet Director at Ourisman CDJR of […" at bounding box center [381, 158] width 204 height 163
click at [139, 196] on div "[DEMOGRAPHIC_DATA][PERSON_NAME] Call Them Not really, still haven't gotten a fo…" at bounding box center [176, 193] width 195 height 12
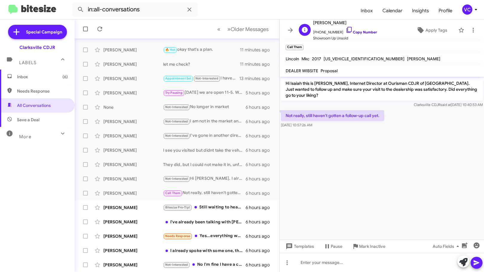
click at [349, 32] on link "Copy Number" at bounding box center [360, 32] width 31 height 4
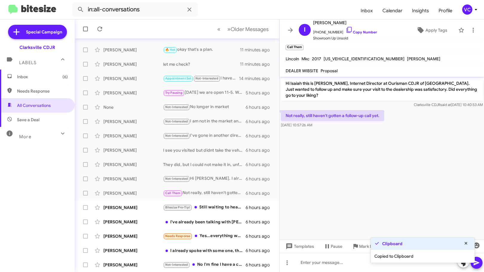
click at [429, 163] on cdk-virtual-scroll-viewport "Hi Isaiah this is [PERSON_NAME], Internet Director at Ourisman CDJR of [GEOGRAP…" at bounding box center [381, 158] width 204 height 163
click at [297, 104] on div "Clarksville CDJR said at [DATE] 10:40:53 AM" at bounding box center [382, 105] width 202 height 6
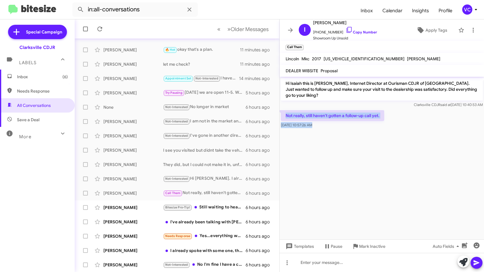
drag, startPoint x: 280, startPoint y: 114, endPoint x: 338, endPoint y: 130, distance: 60.7
click at [338, 130] on cdk-virtual-scroll-viewport "Hi Isaiah this is [PERSON_NAME], Internet Director at Ourisman CDJR of [GEOGRAP…" at bounding box center [381, 158] width 204 height 163
drag, startPoint x: 341, startPoint y: 116, endPoint x: 465, endPoint y: 143, distance: 126.9
click at [465, 142] on cdk-virtual-scroll-viewport "Hi Isaiah this is [PERSON_NAME], Internet Director at Ourisman CDJR of [GEOGRAP…" at bounding box center [381, 158] width 204 height 163
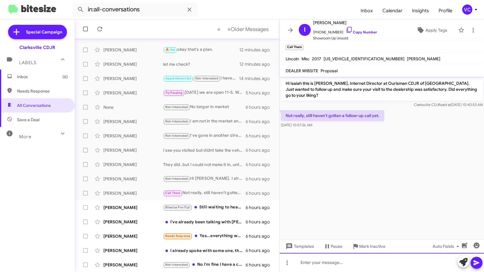
click at [374, 264] on div at bounding box center [381, 262] width 204 height 19
drag, startPoint x: 375, startPoint y: 265, endPoint x: 412, endPoint y: 139, distance: 131.0
click at [415, 122] on div "Not really, still haven't gotten a follow-up call yet. [DATE] 10:57:26 AM" at bounding box center [381, 119] width 204 height 20
click at [365, 202] on cdk-virtual-scroll-viewport "Hi Isaiah this is [PERSON_NAME], Internet Director at Ourisman CDJR of [GEOGRAP…" at bounding box center [381, 158] width 204 height 163
click at [409, 266] on div "I'm going to check the status of your application" at bounding box center [381, 262] width 204 height 19
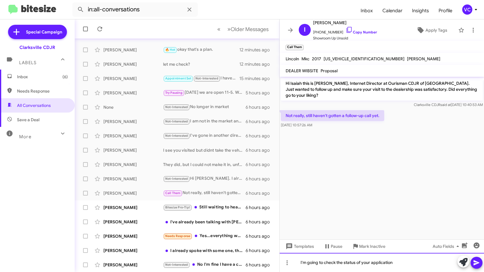
click at [412, 270] on div "I'm going to check the status of your application" at bounding box center [381, 262] width 204 height 19
click at [406, 264] on div "I'm going to check the status of your application" at bounding box center [381, 262] width 204 height 19
click at [412, 262] on div "I'm going to check the status of your application" at bounding box center [381, 262] width 204 height 19
click at [409, 268] on div "I'm going to check the status of your application" at bounding box center [381, 262] width 204 height 19
click at [420, 204] on cdk-virtual-scroll-viewport "Hi Isaiah this is [PERSON_NAME], Internet Director at Ourisman CDJR of [GEOGRAP…" at bounding box center [381, 158] width 204 height 163
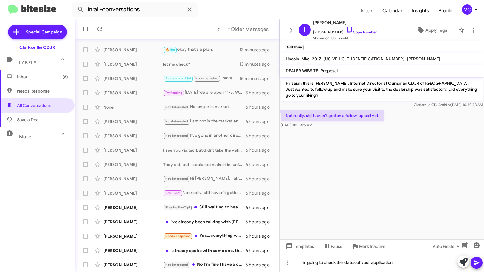
click at [418, 266] on div "I'm going to check the status of your application" at bounding box center [381, 262] width 204 height 19
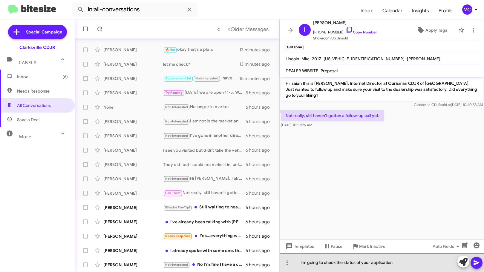
click at [414, 265] on div "I'm going to check the status of your application" at bounding box center [381, 262] width 204 height 19
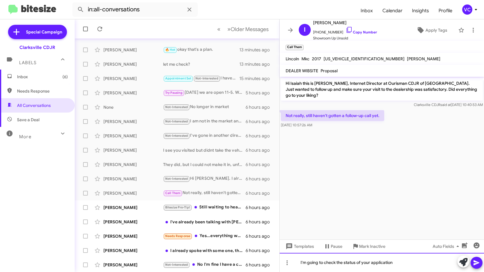
click at [419, 265] on div "I'm going to check the status of your application" at bounding box center [381, 262] width 204 height 19
drag, startPoint x: 474, startPoint y: 262, endPoint x: 443, endPoint y: 223, distance: 50.5
click at [475, 262] on icon at bounding box center [476, 262] width 7 height 7
click at [428, 207] on cdk-virtual-scroll-viewport "Hi Isaiah this is [PERSON_NAME], Internet Director at Ourisman CDJR of [GEOGRAP…" at bounding box center [381, 158] width 204 height 163
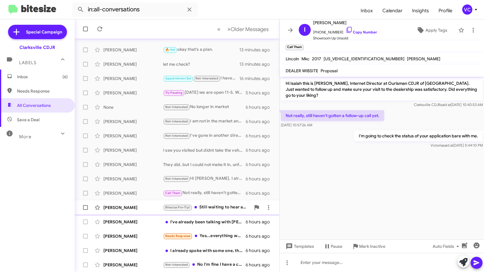
drag, startPoint x: 362, startPoint y: 195, endPoint x: 163, endPoint y: 214, distance: 200.7
click at [362, 195] on cdk-virtual-scroll-viewport "Hi Isaiah this is [PERSON_NAME], Internet Director at Ourisman CDJR of [GEOGRAP…" at bounding box center [381, 158] width 204 height 163
click at [146, 203] on div "[PERSON_NAME] Bitesize Pro-Tip! Still waiting to hear about Sept incentives. ho…" at bounding box center [176, 208] width 195 height 12
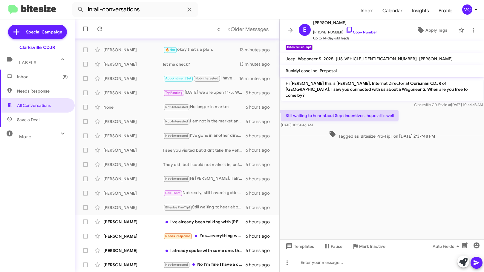
click at [412, 102] on div "Hi [PERSON_NAME] this is [PERSON_NAME], Internet Director at Ourisman CDJR of […" at bounding box center [381, 93] width 204 height 32
click at [417, 185] on cdk-virtual-scroll-viewport "Hi [PERSON_NAME] this is [PERSON_NAME], Internet Director at Ourisman CDJR of […" at bounding box center [381, 158] width 204 height 163
click at [367, 34] on link "Copy Number" at bounding box center [360, 32] width 31 height 4
click at [364, 30] on link "Copy Number" at bounding box center [360, 32] width 31 height 4
click at [375, 146] on cdk-virtual-scroll-viewport "Hi [PERSON_NAME] this is [PERSON_NAME], Internet Director at Ourisman CDJR of […" at bounding box center [381, 158] width 204 height 163
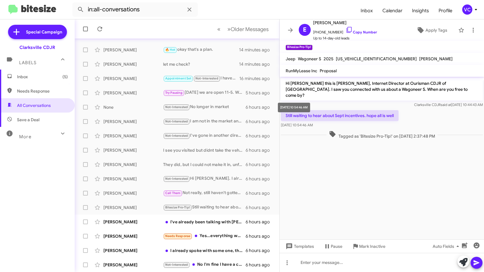
click at [288, 99] on mat-tooltip-component "[DATE] 10:54:46 AM" at bounding box center [294, 108] width 41 height 18
drag, startPoint x: 286, startPoint y: 110, endPoint x: 353, endPoint y: 122, distance: 68.1
click at [353, 122] on div "Still waiting to hear about Sept incentives. hope all is well [DATE] 10:54:46 AM" at bounding box center [381, 119] width 204 height 20
copy div "Still waiting to hear about Sept incentives. hope all is well [DATE] 10:54:46 AM"
click at [405, 212] on cdk-virtual-scroll-viewport "Hi [PERSON_NAME] this is [PERSON_NAME], Internet Director at Ourisman CDJR of […" at bounding box center [381, 158] width 204 height 163
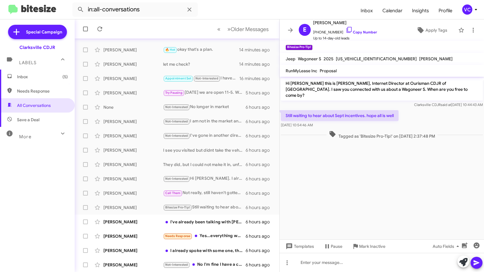
click at [400, 207] on cdk-virtual-scroll-viewport "Hi [PERSON_NAME] this is [PERSON_NAME], Internet Director at Ourisman CDJR of […" at bounding box center [381, 158] width 204 height 163
click at [438, 114] on div "Still waiting to hear about Sept incentives. hope all is well [DATE] 10:54:46 AM" at bounding box center [381, 119] width 204 height 20
click at [408, 178] on cdk-virtual-scroll-viewport "Hi [PERSON_NAME] this is [PERSON_NAME], Internet Director at Ourisman CDJR of […" at bounding box center [381, 158] width 204 height 163
click at [409, 175] on cdk-virtual-scroll-viewport "Hi [PERSON_NAME] this is [PERSON_NAME], Internet Director at Ourisman CDJR of […" at bounding box center [381, 158] width 204 height 163
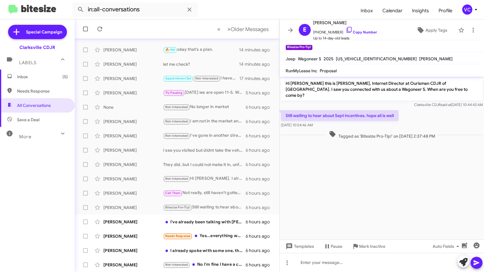
click at [401, 130] on span "Tagged as 'Bitesize Pro-Tip!' on [DATE] 2:37:48 PM" at bounding box center [381, 134] width 111 height 9
click at [420, 167] on cdk-virtual-scroll-viewport "Hi [PERSON_NAME] this is [PERSON_NAME], Internet Director at Ourisman CDJR of […" at bounding box center [381, 158] width 204 height 163
click at [334, 265] on div at bounding box center [381, 262] width 204 height 19
click at [338, 207] on cdk-virtual-scroll-viewport "Hi [PERSON_NAME] this is [PERSON_NAME], Internet Director at Ourisman CDJR of […" at bounding box center [381, 158] width 204 height 163
click at [405, 109] on div "Still waiting to hear about Sept incentives. hope all is well [DATE] 10:54:46 AM" at bounding box center [381, 119] width 204 height 20
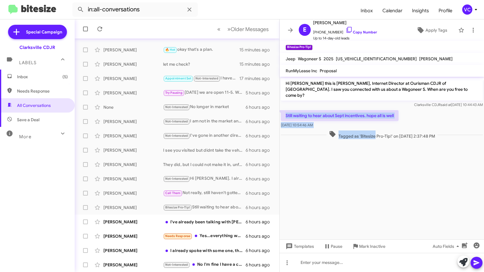
drag, startPoint x: 284, startPoint y: 110, endPoint x: 366, endPoint y: 125, distance: 83.5
click at [366, 125] on div "Hi [PERSON_NAME] this is [PERSON_NAME], Internet Director at Ourisman CDJR of […" at bounding box center [381, 109] width 204 height 64
click at [402, 109] on div "Still waiting to hear about Sept incentives. hope all is well [DATE] 10:54:46 AM" at bounding box center [381, 119] width 204 height 20
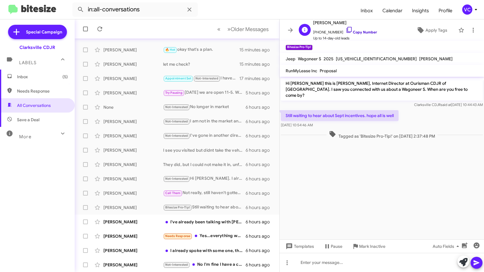
click at [363, 33] on link "Copy Number" at bounding box center [360, 32] width 31 height 4
click at [428, 116] on div "Still waiting to hear about Sept incentives. hope all is well [DATE] 10:54:46 AM" at bounding box center [381, 119] width 204 height 20
click at [356, 33] on link "Copy Number" at bounding box center [360, 32] width 31 height 4
click at [333, 94] on p "Hi [PERSON_NAME] this is [PERSON_NAME], Internet Director at Ourisman CDJR of […" at bounding box center [382, 89] width 202 height 23
click at [387, 206] on cdk-virtual-scroll-viewport "Hi [PERSON_NAME] this is [PERSON_NAME], Internet Director at Ourisman CDJR of […" at bounding box center [381, 158] width 204 height 163
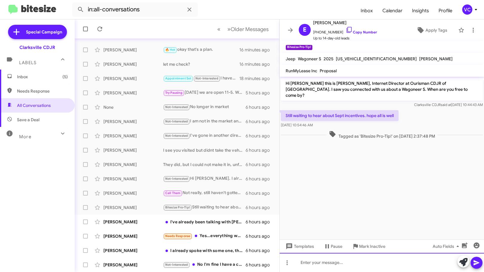
click at [310, 265] on div at bounding box center [381, 262] width 204 height 19
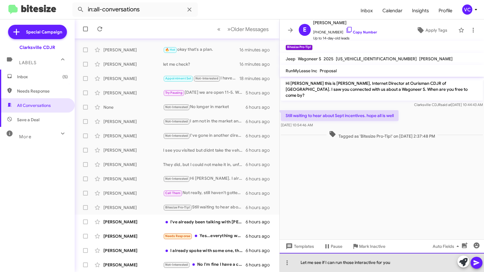
drag, startPoint x: 402, startPoint y: 262, endPoint x: 361, endPoint y: 262, distance: 40.9
click at [361, 262] on div "Let me see if I can run those interactive for you" at bounding box center [381, 262] width 204 height 19
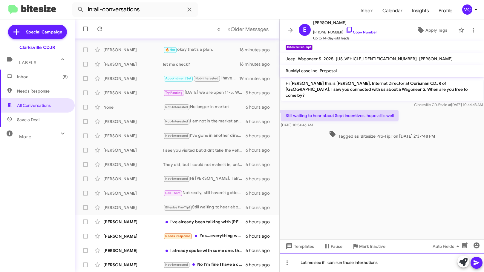
click at [412, 266] on div "Let me see if I can run those interactions" at bounding box center [381, 262] width 204 height 19
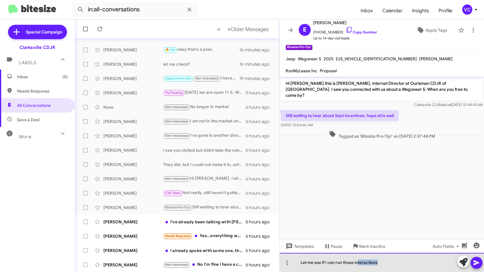
drag, startPoint x: 411, startPoint y: 262, endPoint x: 358, endPoint y: 265, distance: 52.6
click at [358, 265] on div "Let me see if I can run those interactions" at bounding box center [381, 262] width 204 height 19
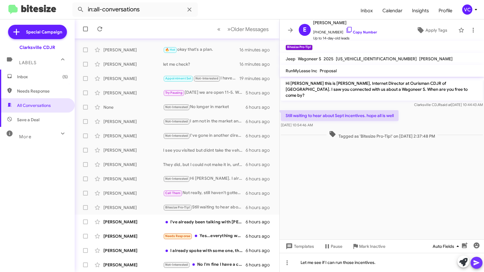
drag, startPoint x: 472, startPoint y: 262, endPoint x: 448, endPoint y: 243, distance: 31.2
click at [473, 262] on button at bounding box center [476, 263] width 12 height 12
click at [375, 174] on cdk-virtual-scroll-viewport "Hi [PERSON_NAME] this is [PERSON_NAME], Internet Director at Ourisman CDJR of […" at bounding box center [381, 158] width 204 height 163
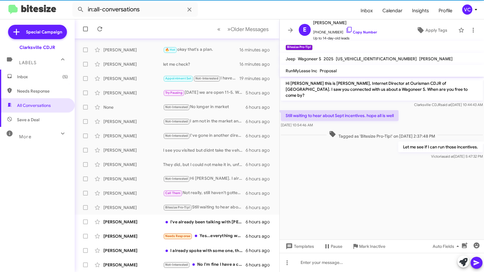
click at [378, 202] on cdk-virtual-scroll-viewport "Hi [PERSON_NAME] this is [PERSON_NAME], Internet Director at Ourisman CDJR of […" at bounding box center [381, 158] width 204 height 163
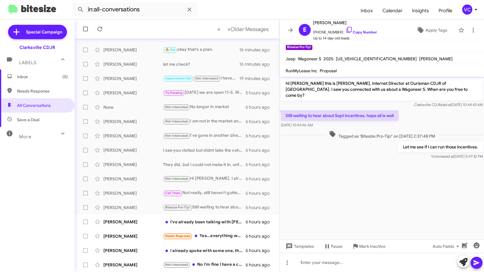
click at [379, 202] on cdk-virtual-scroll-viewport "Hi [PERSON_NAME] this is [PERSON_NAME], Internet Director at Ourisman CDJR of […" at bounding box center [381, 158] width 204 height 163
click at [385, 210] on cdk-virtual-scroll-viewport "Hi [PERSON_NAME] this is [PERSON_NAME], Internet Director at Ourisman CDJR of […" at bounding box center [381, 158] width 204 height 163
click at [156, 216] on div "[PERSON_NAME] I've already been talking with [PERSON_NAME] and [PERSON_NAME] 6 …" at bounding box center [176, 222] width 195 height 12
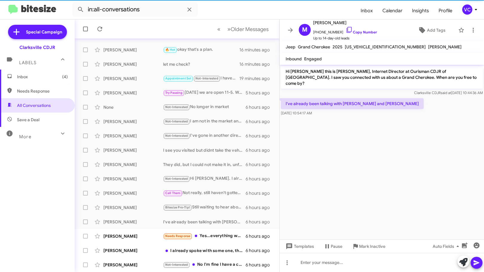
drag, startPoint x: 345, startPoint y: 168, endPoint x: 357, endPoint y: 155, distance: 18.0
click at [345, 168] on cdk-virtual-scroll-viewport "Hi [PERSON_NAME] this is [PERSON_NAME], Internet Director at Ourisman CDJR of […" at bounding box center [381, 152] width 204 height 175
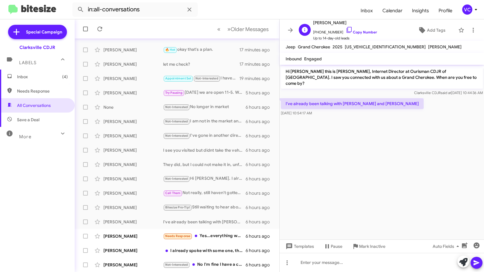
click at [358, 29] on span "[PHONE_NUMBER] Copy Number" at bounding box center [345, 30] width 64 height 9
click at [355, 33] on link "Copy Number" at bounding box center [360, 32] width 31 height 4
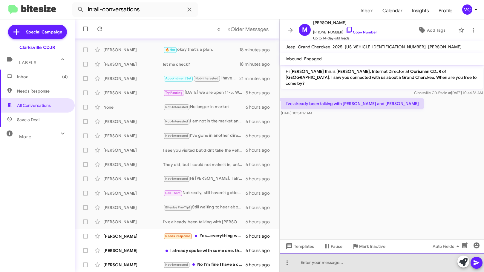
click at [334, 266] on div at bounding box center [381, 262] width 204 height 19
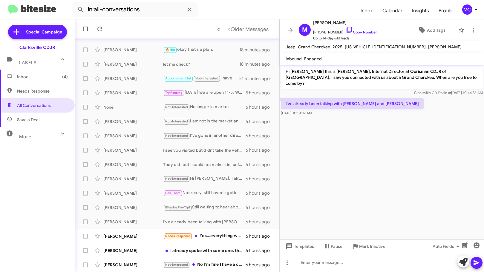
click at [387, 147] on cdk-virtual-scroll-viewport "Hi [PERSON_NAME] this is [PERSON_NAME], Internet Director at Ourisman CDJR of […" at bounding box center [381, 152] width 204 height 175
click at [327, 265] on div at bounding box center [381, 262] width 204 height 19
click at [316, 262] on div at bounding box center [381, 262] width 204 height 19
click at [344, 267] on div at bounding box center [381, 262] width 204 height 19
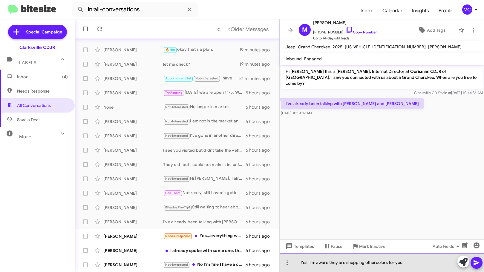
click at [375, 262] on div "Yes, I'm aware they are shopping othercolors for you." at bounding box center [381, 262] width 204 height 19
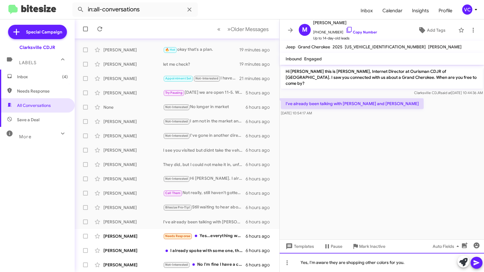
click at [388, 263] on div "Yes, I'm aware they are shopping other colors for you." at bounding box center [381, 262] width 204 height 19
drag, startPoint x: 479, startPoint y: 264, endPoint x: 417, endPoint y: 222, distance: 74.5
click at [478, 264] on icon at bounding box center [476, 262] width 7 height 7
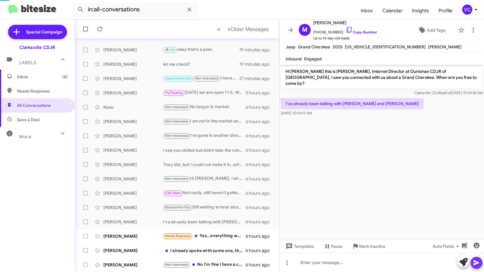
click at [392, 192] on cdk-virtual-scroll-viewport "Hi [PERSON_NAME] this is [PERSON_NAME], Internet Director at Ourisman CDJR of […" at bounding box center [381, 152] width 204 height 175
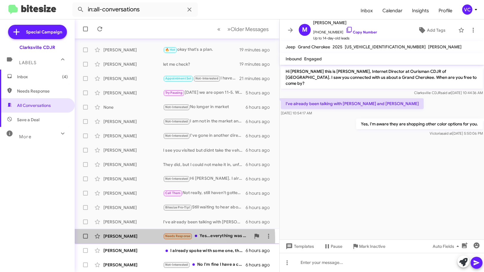
click at [137, 239] on div "[PERSON_NAME] Needs Response Yes...everything was satisfactory. I'm just trying…" at bounding box center [176, 236] width 195 height 12
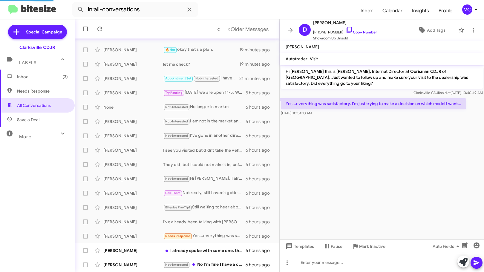
click at [396, 209] on cdk-virtual-scroll-viewport "Hi [PERSON_NAME] this is [PERSON_NAME], Internet Director at Ourisman CDJR of […" at bounding box center [381, 152] width 204 height 175
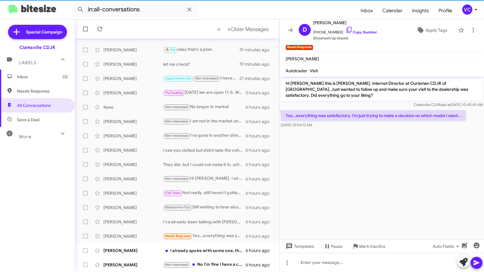
click at [386, 204] on cdk-virtual-scroll-viewport "Hi [PERSON_NAME] this is [PERSON_NAME], Internet Director at Ourisman CDJR of […" at bounding box center [381, 158] width 204 height 163
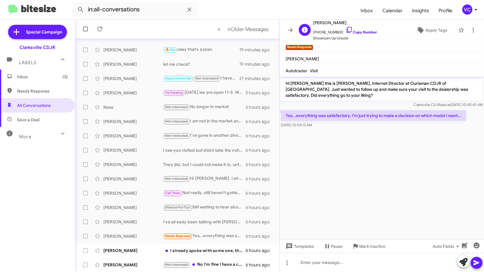
click at [362, 32] on link "Copy Number" at bounding box center [360, 32] width 31 height 4
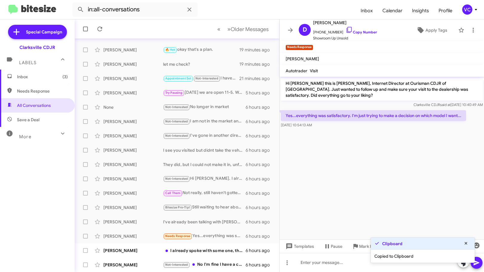
click at [373, 192] on cdk-virtual-scroll-viewport "Hi [PERSON_NAME] this is [PERSON_NAME], Internet Director at Ourisman CDJR of […" at bounding box center [381, 158] width 204 height 163
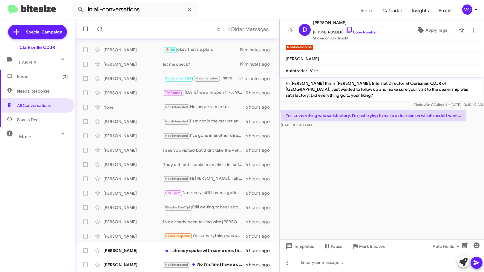
click at [327, 98] on p "Hi [PERSON_NAME] this is [PERSON_NAME], Internet Director at Ourisman CDJR of […" at bounding box center [382, 89] width 202 height 23
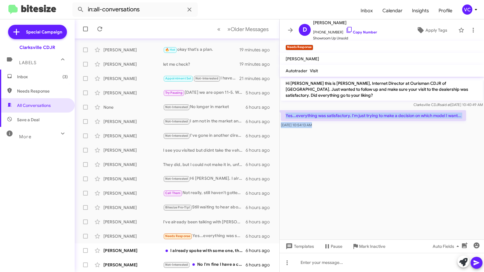
drag, startPoint x: 281, startPoint y: 115, endPoint x: 378, endPoint y: 142, distance: 100.7
click at [378, 142] on cdk-virtual-scroll-viewport "Hi [PERSON_NAME] this is [PERSON_NAME], Internet Director at Ourisman CDJR of […" at bounding box center [381, 158] width 204 height 163
click at [438, 168] on cdk-virtual-scroll-viewport "Hi [PERSON_NAME] this is [PERSON_NAME], Internet Director at Ourisman CDJR of […" at bounding box center [381, 158] width 204 height 163
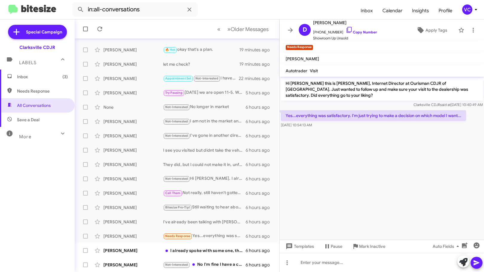
click at [438, 168] on cdk-virtual-scroll-viewport "Hi [PERSON_NAME] this is [PERSON_NAME], Internet Director at Ourisman CDJR of […" at bounding box center [381, 158] width 204 height 163
click at [377, 117] on p "Yes...everything was satisfactory. I'm just trying to make a decision on which …" at bounding box center [373, 115] width 185 height 11
click at [404, 179] on cdk-virtual-scroll-viewport "Hi [PERSON_NAME] this is [PERSON_NAME], Internet Director at Ourisman CDJR of […" at bounding box center [381, 158] width 204 height 163
click at [415, 181] on cdk-virtual-scroll-viewport "Hi [PERSON_NAME] this is [PERSON_NAME], Internet Director at Ourisman CDJR of […" at bounding box center [381, 158] width 204 height 163
click at [415, 182] on cdk-virtual-scroll-viewport "Hi [PERSON_NAME] this is [PERSON_NAME], Internet Director at Ourisman CDJR of […" at bounding box center [381, 158] width 204 height 163
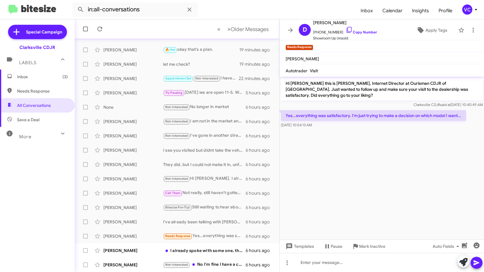
click at [415, 185] on cdk-virtual-scroll-viewport "Hi [PERSON_NAME] this is [PERSON_NAME], Internet Director at Ourisman CDJR of […" at bounding box center [381, 158] width 204 height 163
click at [405, 188] on cdk-virtual-scroll-viewport "Hi [PERSON_NAME] this is [PERSON_NAME], Internet Director at Ourisman CDJR of […" at bounding box center [381, 158] width 204 height 163
click at [367, 182] on cdk-virtual-scroll-viewport "Hi [PERSON_NAME] this is [PERSON_NAME], Internet Director at Ourisman CDJR of […" at bounding box center [381, 158] width 204 height 163
click at [394, 182] on cdk-virtual-scroll-viewport "Hi [PERSON_NAME] this is [PERSON_NAME], Internet Director at Ourisman CDJR of […" at bounding box center [381, 158] width 204 height 163
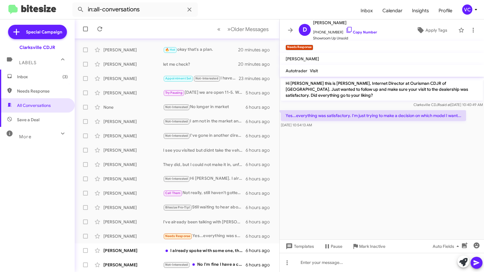
click at [355, 99] on p "Hi [PERSON_NAME] this is [PERSON_NAME], Internet Director at Ourisman CDJR of […" at bounding box center [382, 89] width 202 height 23
click at [385, 169] on cdk-virtual-scroll-viewport "Hi [PERSON_NAME] this is [PERSON_NAME], Internet Director at Ourisman CDJR of […" at bounding box center [381, 158] width 204 height 163
click at [388, 169] on cdk-virtual-scroll-viewport "Hi [PERSON_NAME] this is [PERSON_NAME], Internet Director at Ourisman CDJR of […" at bounding box center [381, 158] width 204 height 163
drag, startPoint x: 335, startPoint y: 263, endPoint x: 337, endPoint y: 261, distance: 3.2
click at [335, 263] on div at bounding box center [381, 262] width 204 height 19
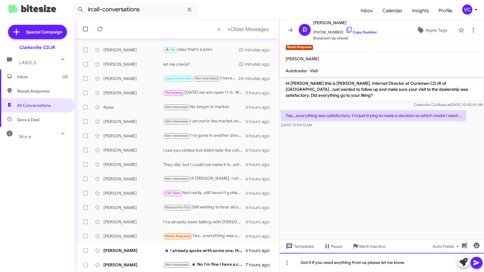
click at [418, 267] on div "Got it if you need anything from us please let me know." at bounding box center [381, 262] width 204 height 19
click at [419, 264] on div "Got it if you need anything from us please let me know." at bounding box center [381, 262] width 204 height 19
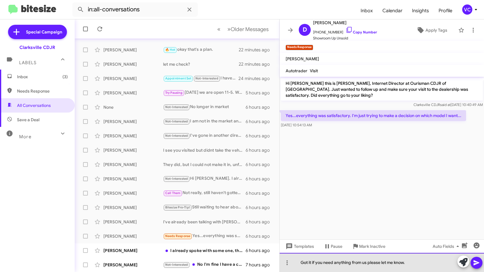
click at [424, 263] on div "Got it if you need anything from us please let me know." at bounding box center [381, 262] width 204 height 19
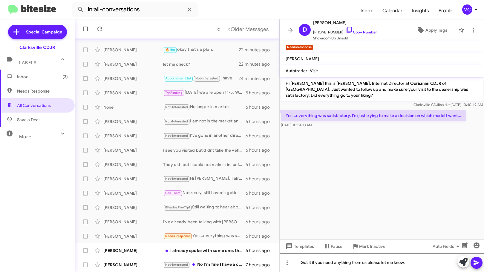
drag, startPoint x: 473, startPoint y: 265, endPoint x: 450, endPoint y: 262, distance: 22.8
click at [475, 263] on icon at bounding box center [476, 262] width 7 height 7
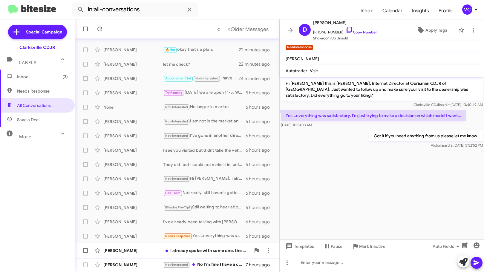
click at [151, 252] on div "[PERSON_NAME]" at bounding box center [133, 251] width 60 height 6
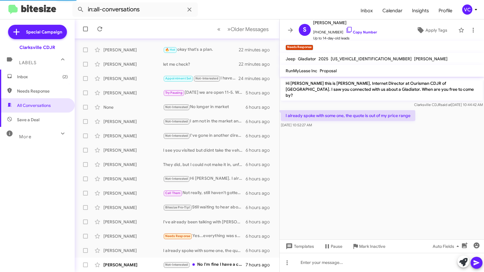
click at [357, 182] on cdk-virtual-scroll-viewport "Hi [PERSON_NAME] this is [PERSON_NAME], Internet Director at Ourisman CDJR of […" at bounding box center [381, 158] width 204 height 163
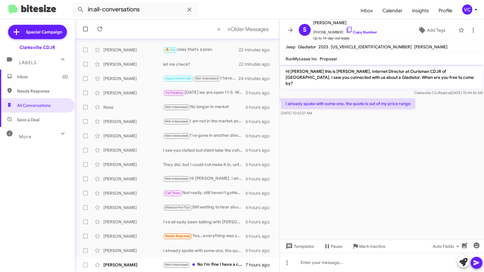
click at [372, 147] on cdk-virtual-scroll-viewport "Hi [PERSON_NAME] this is [PERSON_NAME], Internet Director at Ourisman CDJR of […" at bounding box center [381, 152] width 204 height 175
click at [368, 32] on link "Copy Number" at bounding box center [360, 32] width 31 height 4
click at [383, 170] on cdk-virtual-scroll-viewport "Hi [PERSON_NAME] this is [PERSON_NAME], Internet Director at Ourisman CDJR of […" at bounding box center [381, 152] width 204 height 175
drag, startPoint x: 385, startPoint y: 163, endPoint x: 388, endPoint y: 163, distance: 3.6
click at [385, 163] on cdk-virtual-scroll-viewport "Hi [PERSON_NAME] this is [PERSON_NAME], Internet Director at Ourisman CDJR of […" at bounding box center [381, 152] width 204 height 175
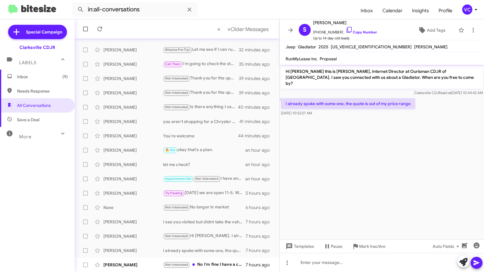
click at [419, 167] on cdk-virtual-scroll-viewport "Hi [PERSON_NAME] this is [PERSON_NAME], Internet Director at Ourisman CDJR of […" at bounding box center [381, 152] width 204 height 175
click at [393, 156] on cdk-virtual-scroll-viewport "Hi [PERSON_NAME] this is [PERSON_NAME], Internet Director at Ourisman CDJR of […" at bounding box center [381, 152] width 204 height 175
click at [384, 162] on cdk-virtual-scroll-viewport "Hi [PERSON_NAME] this is [PERSON_NAME], Internet Director at Ourisman CDJR of […" at bounding box center [381, 152] width 204 height 175
